Goal: Information Seeking & Learning: Learn about a topic

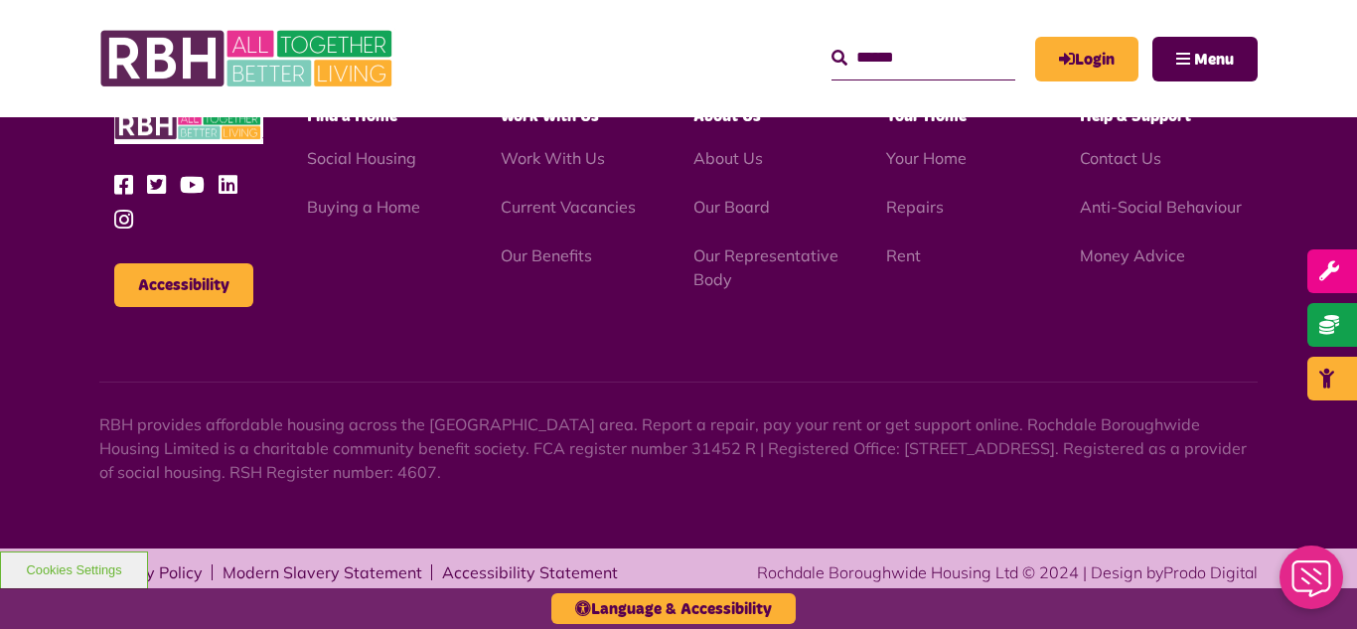
scroll to position [3289, 0]
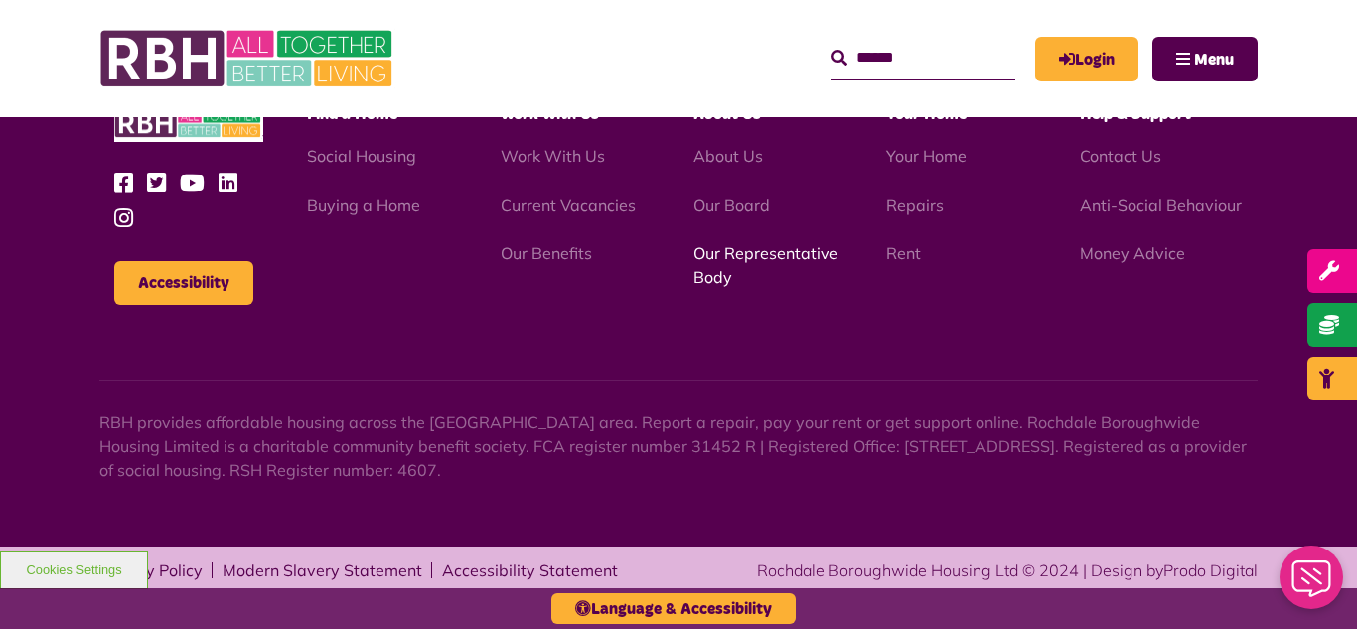
click at [736, 259] on link "Our Representative Body" at bounding box center [765, 265] width 145 height 44
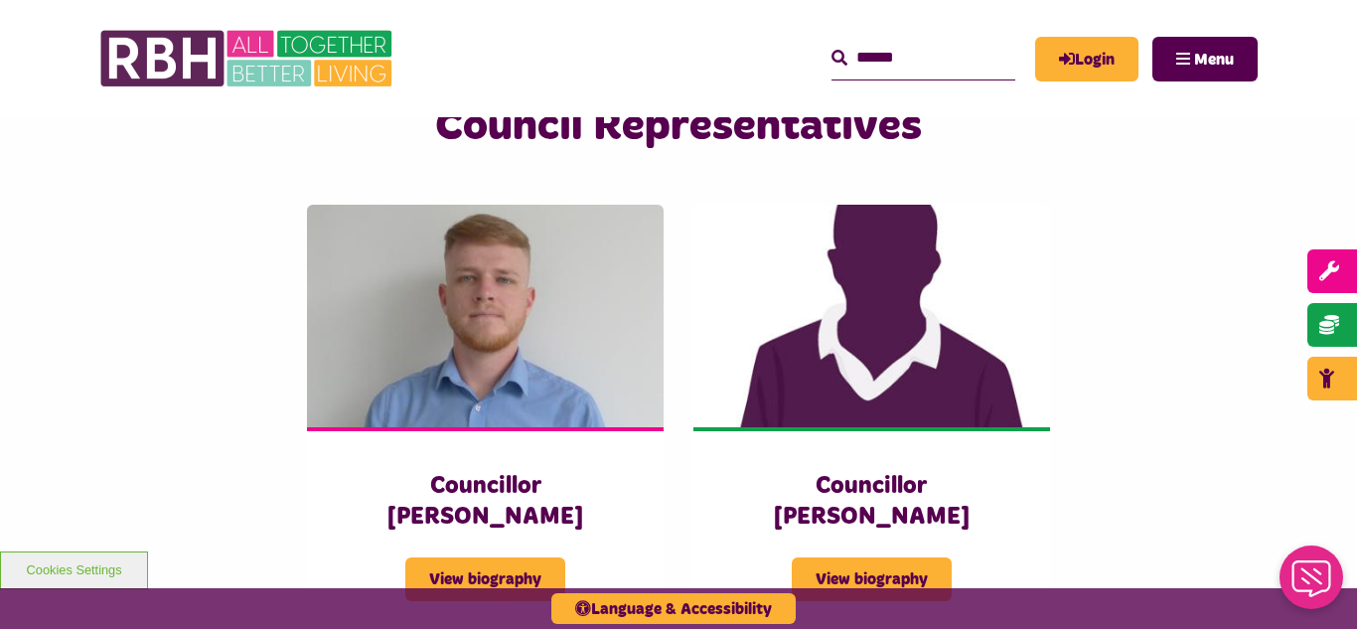
scroll to position [4291, 0]
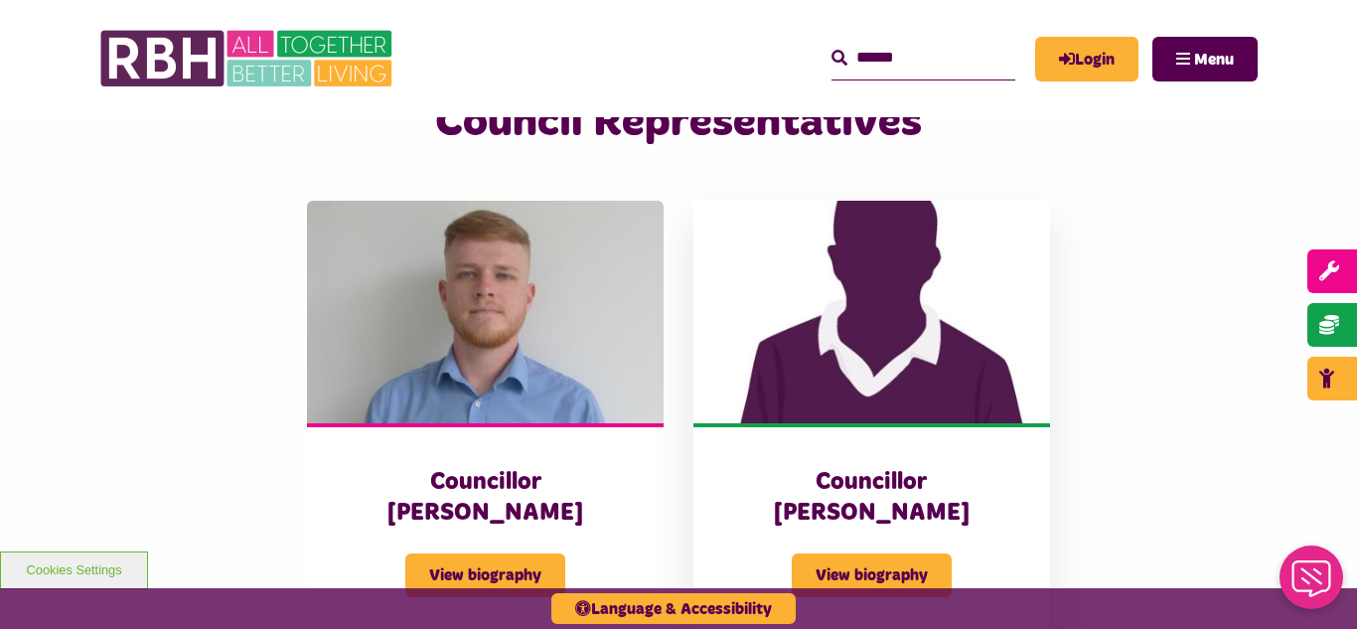
click at [922, 277] on img at bounding box center [871, 312] width 357 height 222
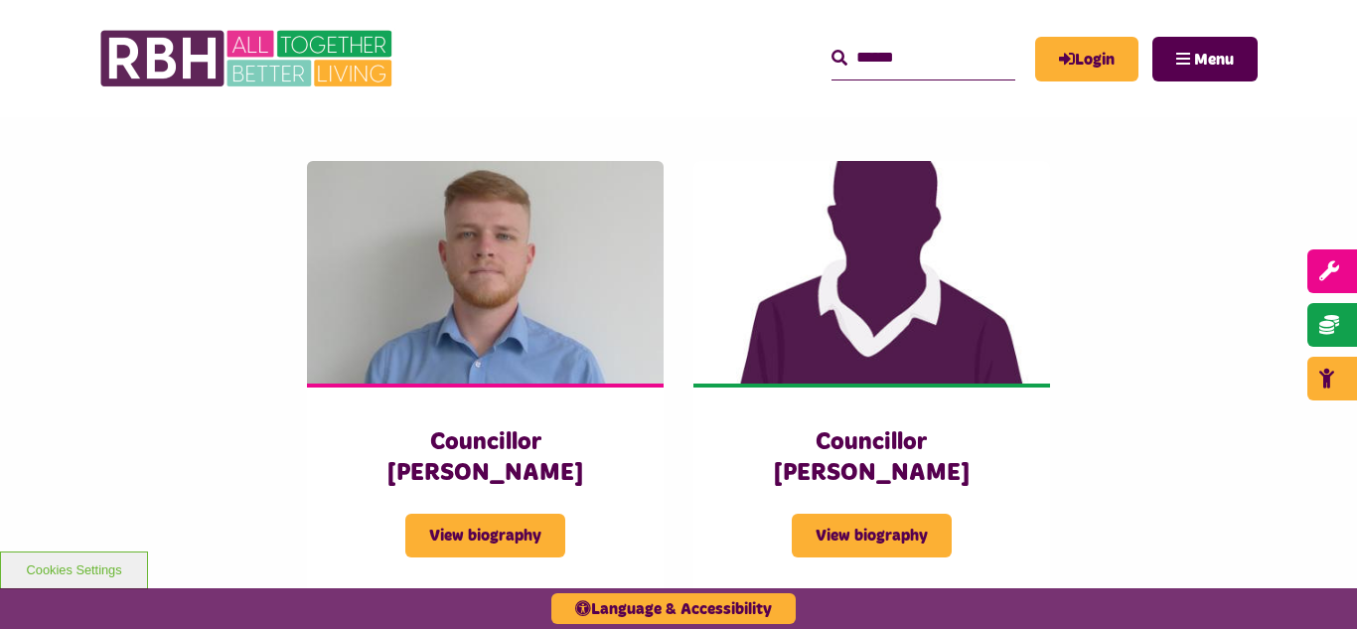
scroll to position [4291, 0]
